Goal: Download file/media

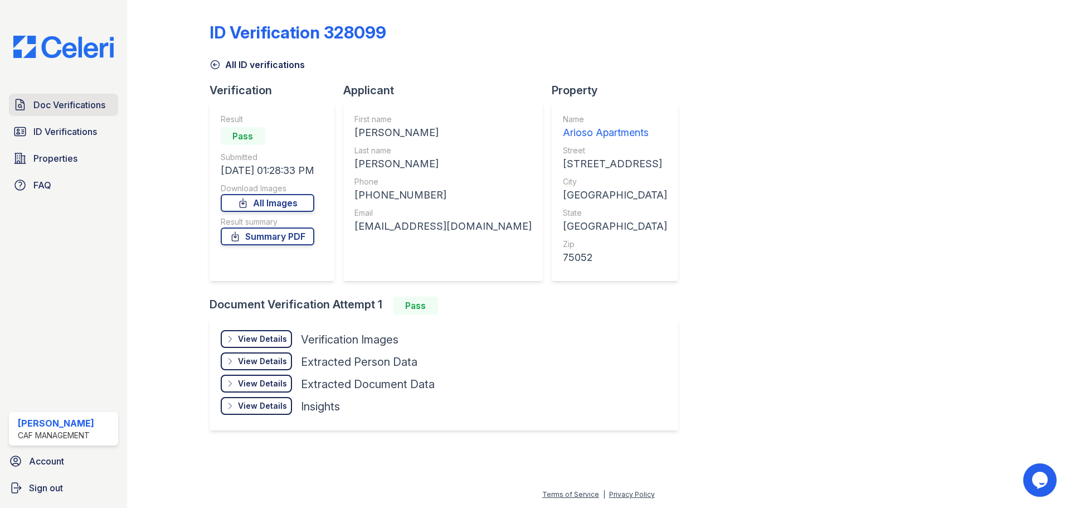
click at [47, 114] on link "Doc Verifications" at bounding box center [63, 105] width 109 height 22
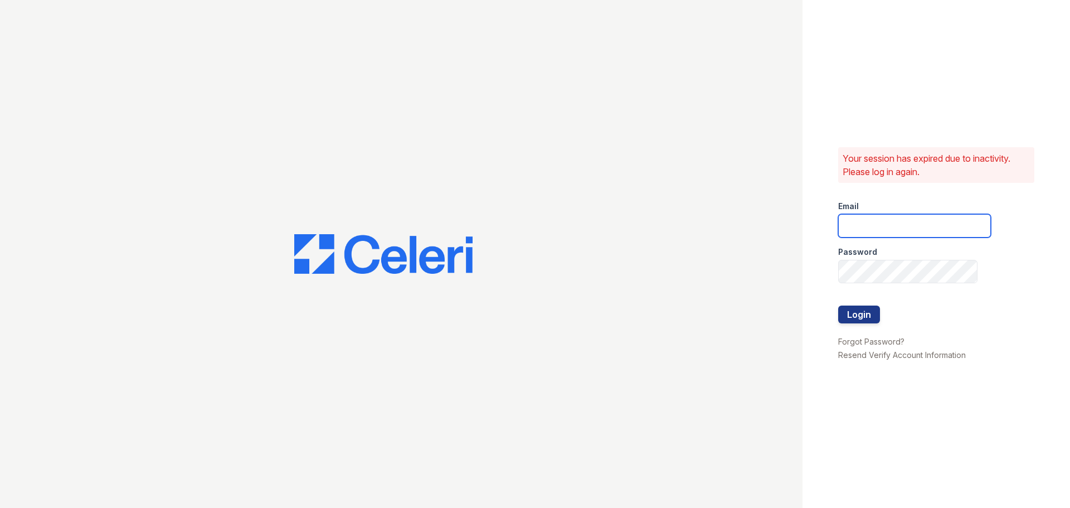
type input "arioso.pm@cafmanagement.com"
click at [855, 313] on button "Login" at bounding box center [859, 314] width 42 height 18
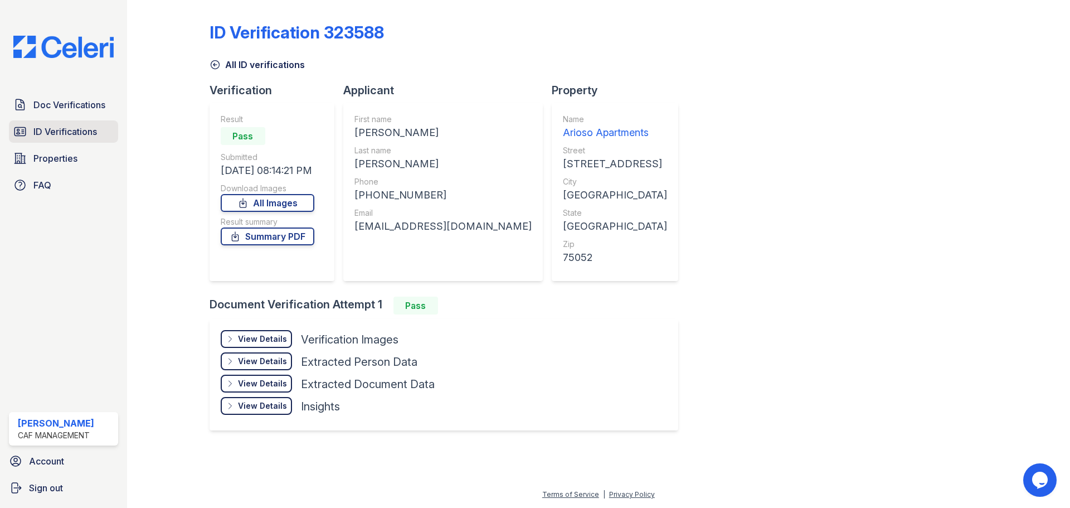
click at [39, 129] on span "ID Verifications" at bounding box center [65, 131] width 64 height 13
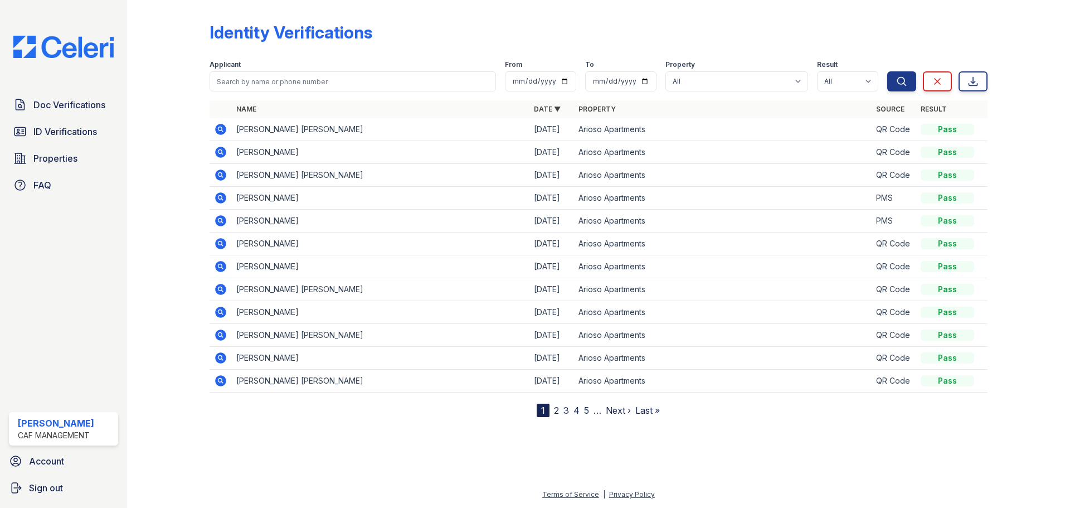
click at [555, 413] on link "2" at bounding box center [556, 409] width 5 height 11
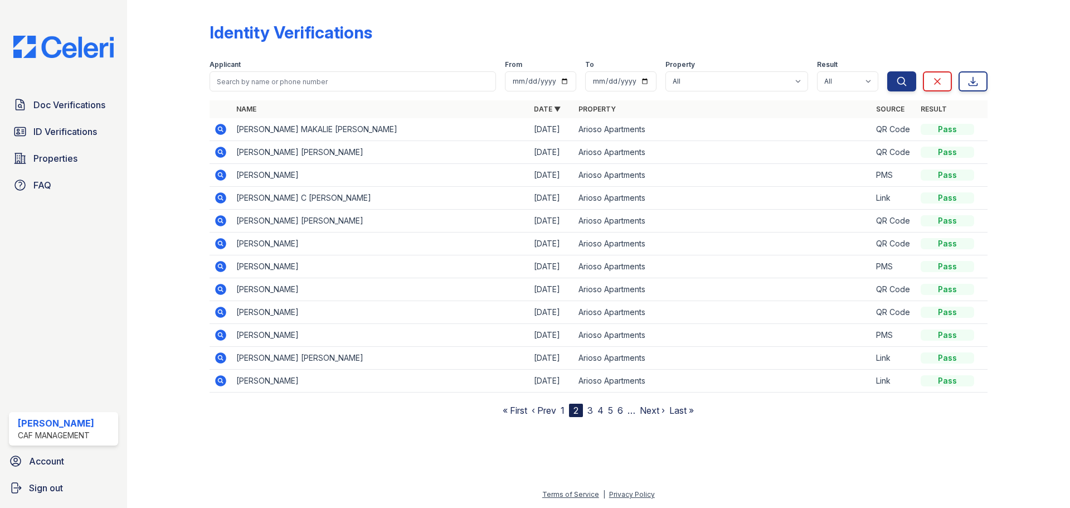
click at [591, 408] on link "3" at bounding box center [590, 409] width 6 height 11
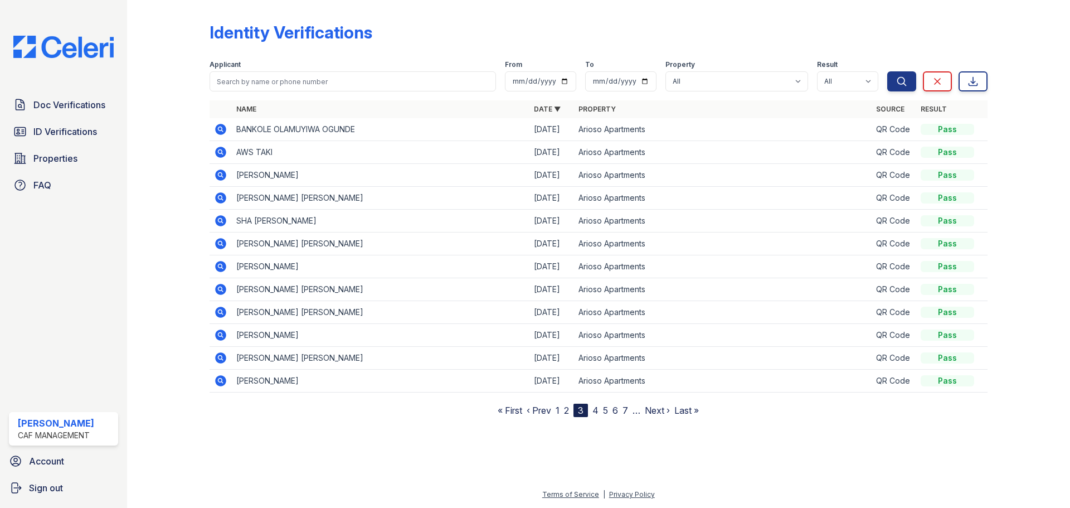
click at [594, 409] on link "4" at bounding box center [595, 409] width 6 height 11
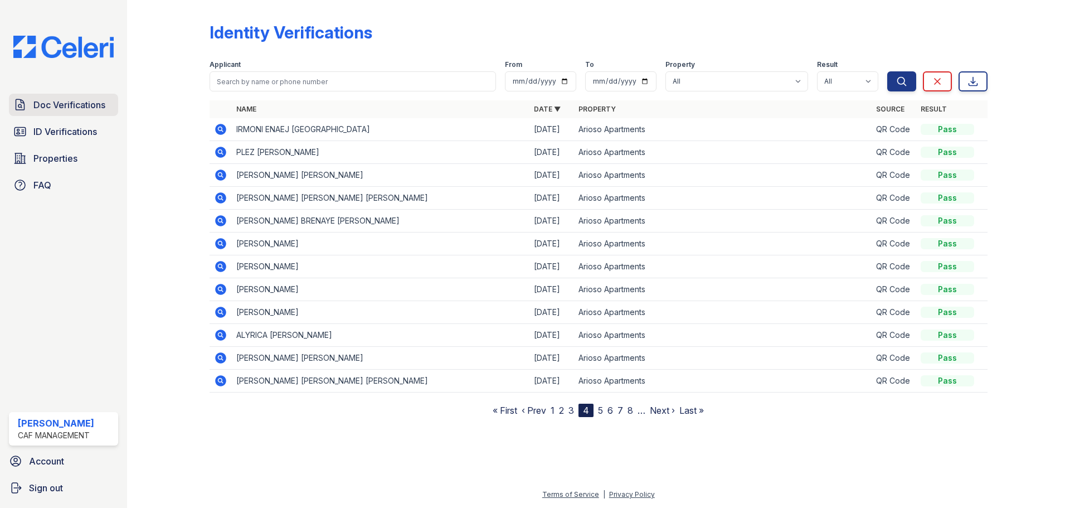
click at [77, 106] on span "Doc Verifications" at bounding box center [69, 104] width 72 height 13
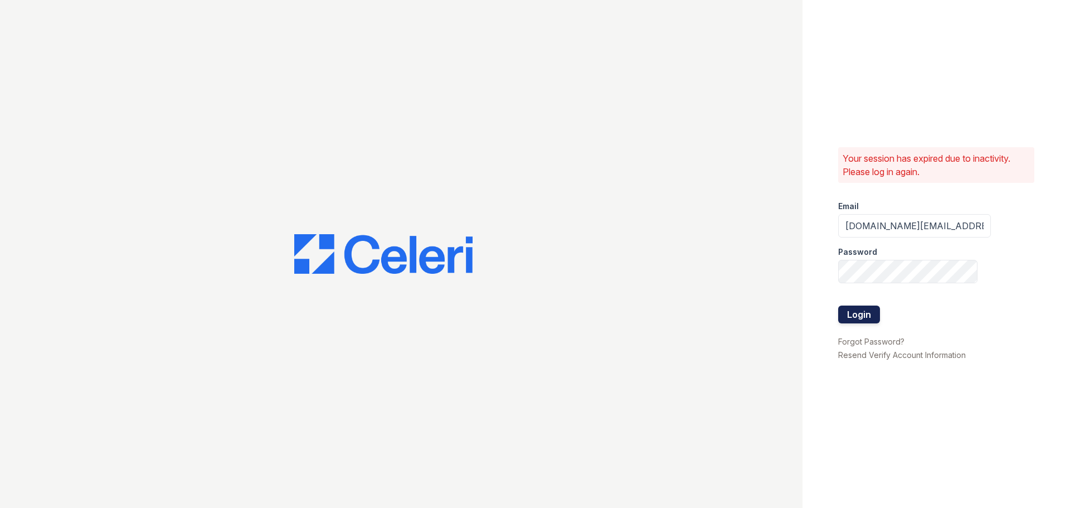
click at [857, 307] on button "Login" at bounding box center [859, 314] width 42 height 18
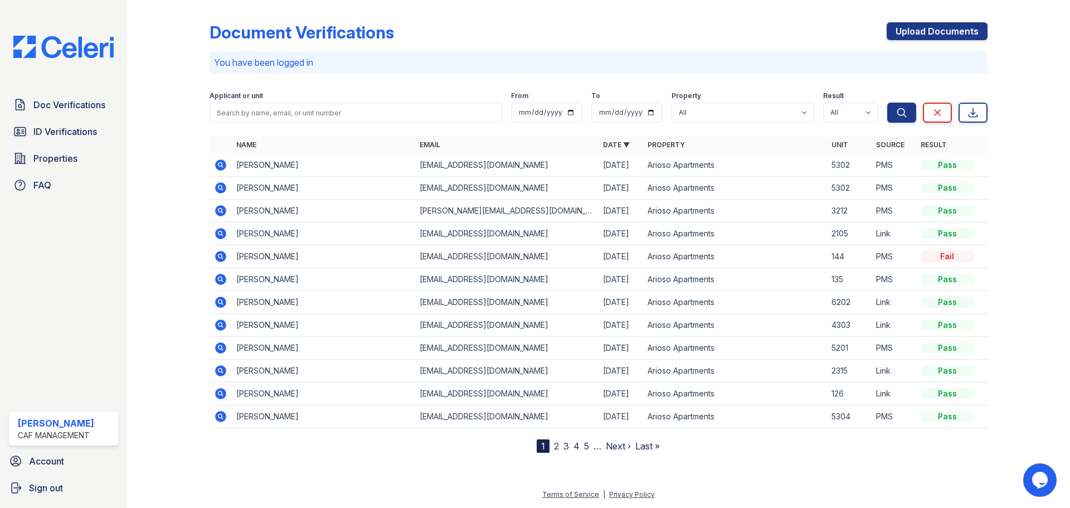
click at [220, 253] on icon at bounding box center [220, 256] width 11 height 11
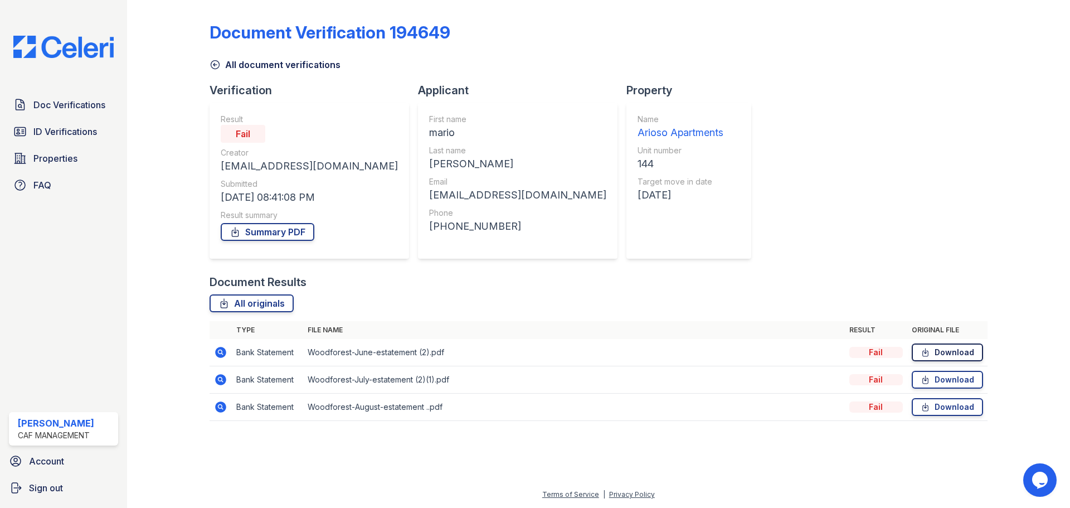
click at [965, 353] on link "Download" at bounding box center [946, 352] width 71 height 18
click at [965, 350] on link "Download" at bounding box center [946, 352] width 71 height 18
click at [960, 377] on link "Download" at bounding box center [946, 379] width 71 height 18
click at [944, 377] on link "Download" at bounding box center [946, 379] width 71 height 18
click at [244, 135] on div "Fail" at bounding box center [243, 134] width 45 height 18
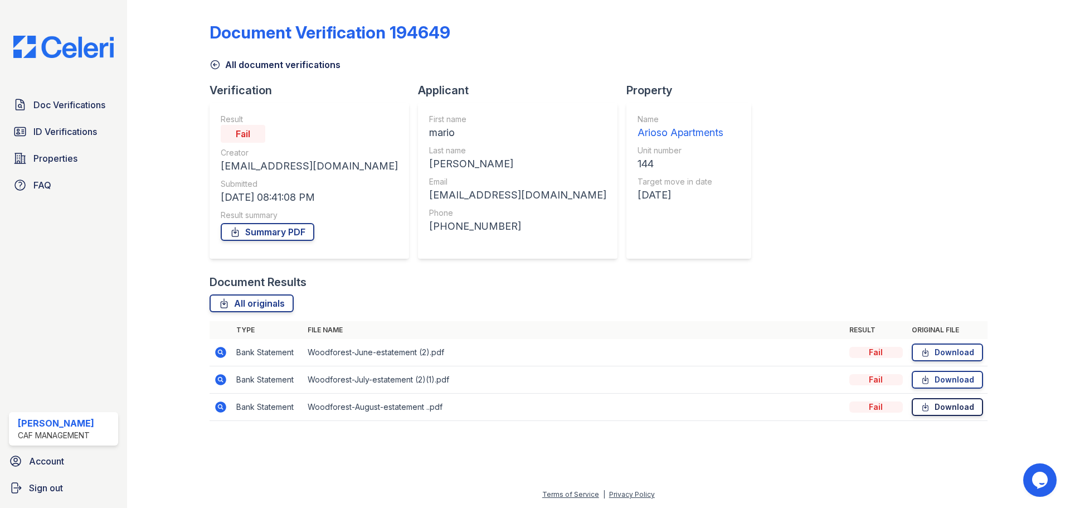
click at [963, 409] on link "Download" at bounding box center [946, 407] width 71 height 18
click at [52, 135] on span "ID Verifications" at bounding box center [65, 131] width 64 height 13
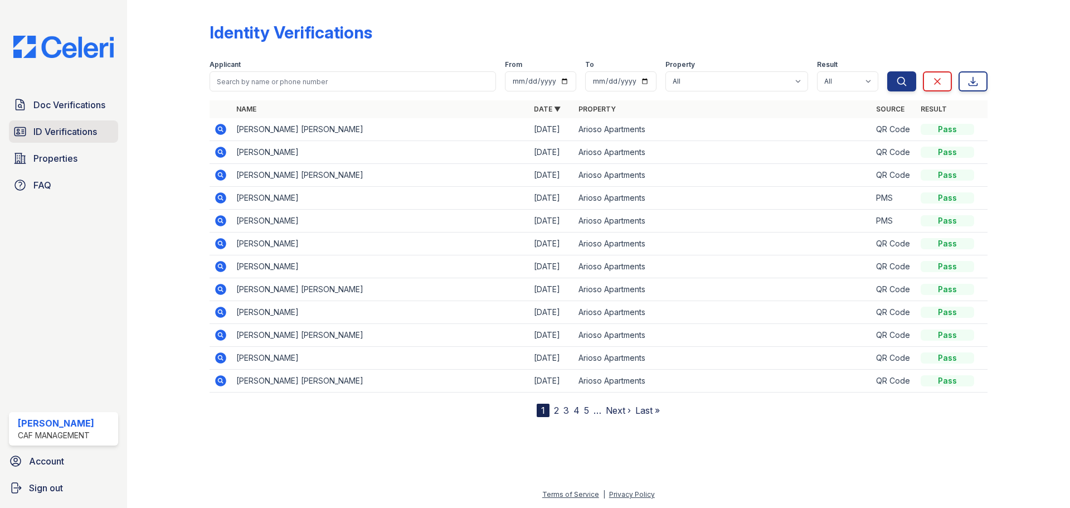
click at [89, 135] on span "ID Verifications" at bounding box center [65, 131] width 64 height 13
click at [555, 409] on link "2" at bounding box center [556, 409] width 5 height 11
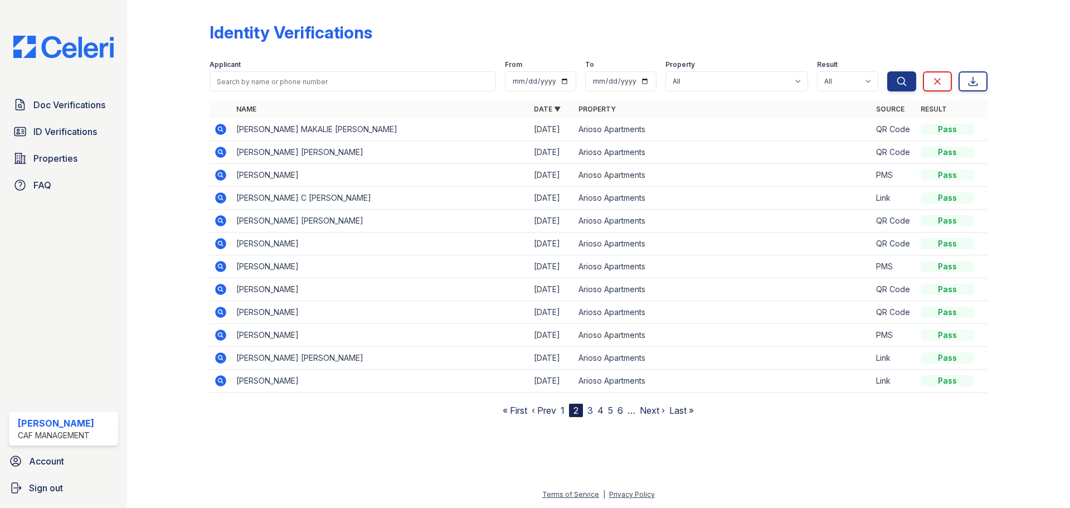
click at [588, 409] on link "3" at bounding box center [590, 409] width 6 height 11
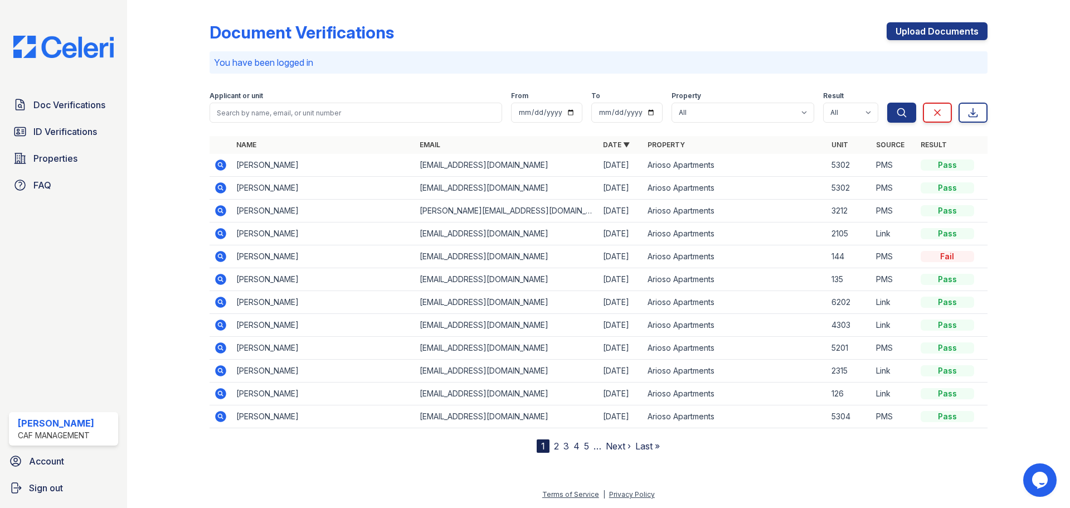
click at [220, 166] on icon at bounding box center [220, 164] width 13 height 13
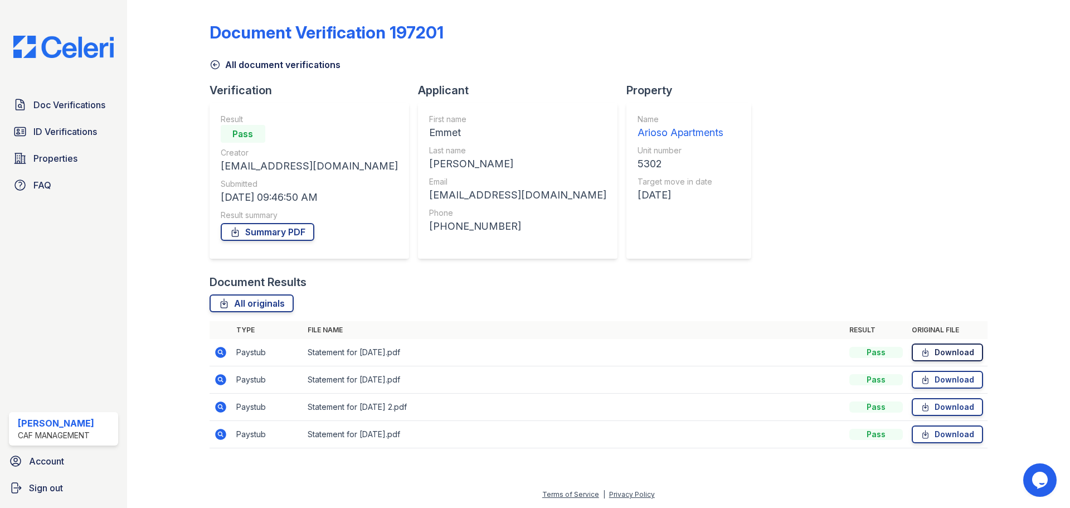
click at [953, 346] on link "Download" at bounding box center [946, 352] width 71 height 18
click at [945, 379] on link "Download" at bounding box center [946, 379] width 71 height 18
